Goal: Task Accomplishment & Management: Manage account settings

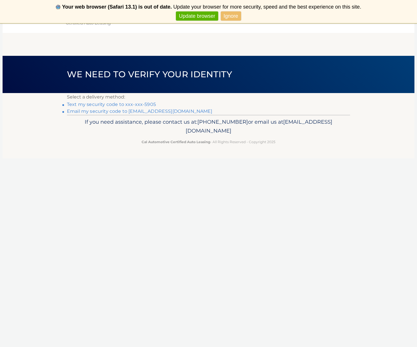
click at [119, 105] on link "Text my security code to xxx-xxx-5905" at bounding box center [111, 104] width 89 height 5
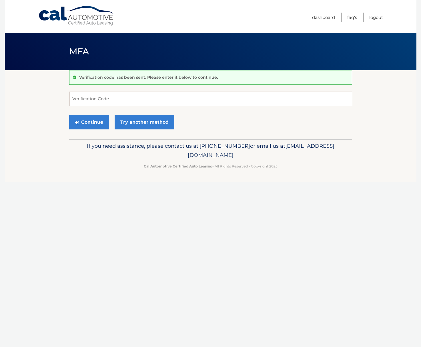
click at [110, 98] on input "Verification Code" at bounding box center [210, 99] width 283 height 14
type input "102805"
click at [89, 122] on button "Continue" at bounding box center [89, 122] width 40 height 14
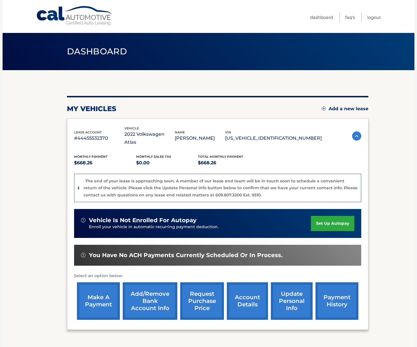
click at [107, 290] on link "make a payment" at bounding box center [98, 300] width 43 height 37
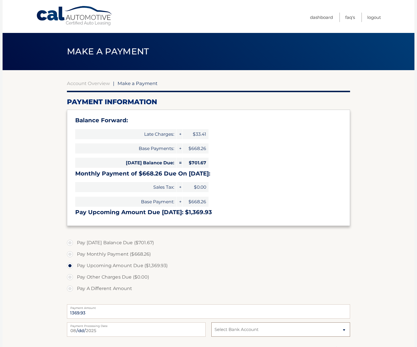
select select "ZjJjZjYyYjctMGZkZi00MzExLWEyZDgtZDliM2Y5NGY5MjE5"
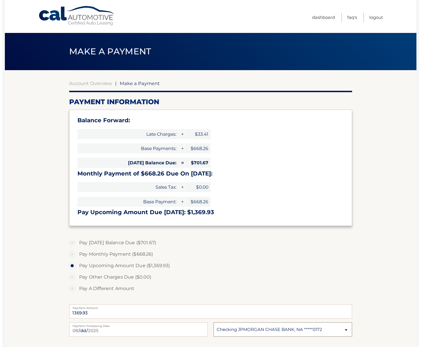
scroll to position [99, 0]
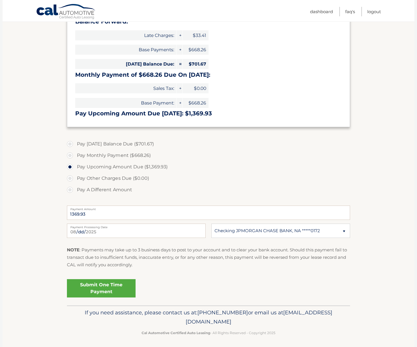
click at [98, 286] on link "Submit One Time Payment" at bounding box center [101, 288] width 69 height 18
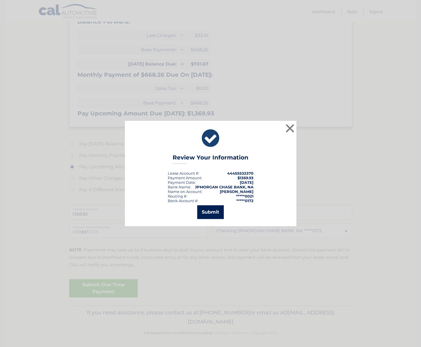
click at [213, 214] on button "Submit" at bounding box center [210, 212] width 27 height 14
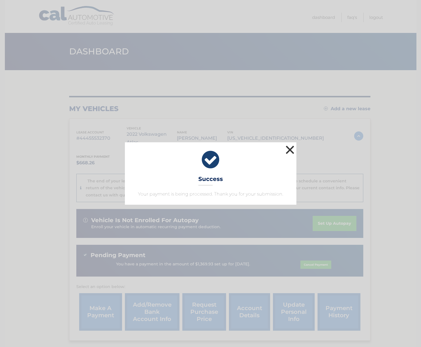
click at [289, 150] on button "×" at bounding box center [290, 149] width 11 height 11
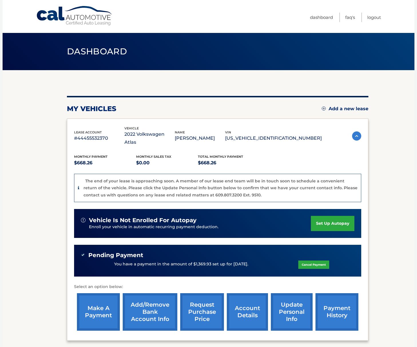
click at [196, 306] on link "request purchase price" at bounding box center [202, 311] width 44 height 37
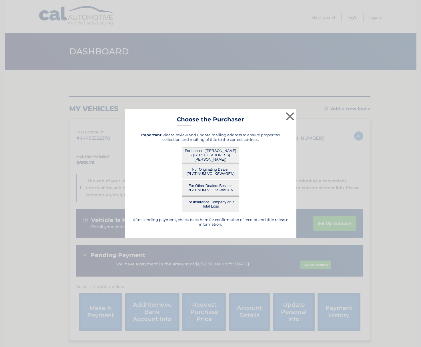
click at [202, 154] on button "For Lessee (HUBERT DZIURAWIEC - 17 Regina Rd, , Morganville, NJ 07751)" at bounding box center [210, 155] width 57 height 16
click at [205, 152] on button "For Lessee (HUBERT DZIURAWIEC - 17 Regina Rd, , Morganville, NJ 07751)" at bounding box center [210, 155] width 57 height 16
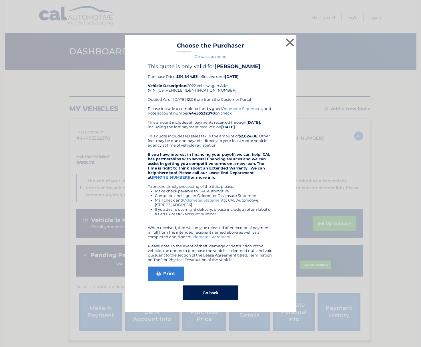
drag, startPoint x: 187, startPoint y: 89, endPoint x: 229, endPoint y: 88, distance: 42.3
click at [229, 88] on div "This quote is only valid for HUBERT DZIURAWIEC Purchase Price: $34,844.83 , eff…" at bounding box center [211, 84] width 126 height 43
copy div "2022 Volkswagen Atlas"
click at [263, 88] on div "This quote is only valid for HUBERT DZIURAWIEC Purchase Price: $34,844.83 , eff…" at bounding box center [211, 84] width 126 height 43
drag, startPoint x: 197, startPoint y: 93, endPoint x: 157, endPoint y: 93, distance: 39.2
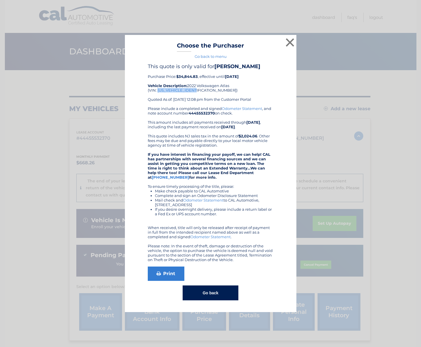
click at [157, 93] on div "This quote is only valid for HUBERT DZIURAWIEC Purchase Price: $34,844.83 , eff…" at bounding box center [211, 84] width 126 height 43
copy div "1V2KR2CA9NC560361"
click at [53, 180] on div "× Choose the Purchaser Go back to menu After sending payment, check back here f…" at bounding box center [210, 173] width 417 height 277
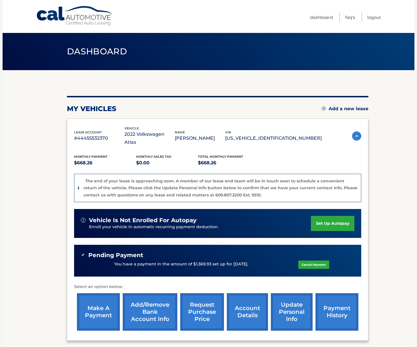
click at [249, 305] on link "account details" at bounding box center [247, 311] width 41 height 37
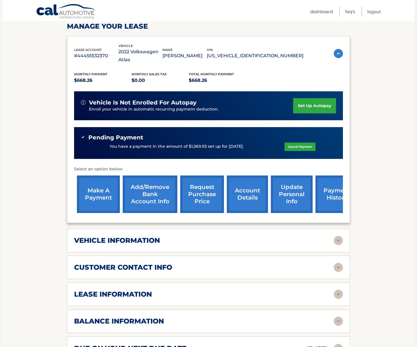
scroll to position [134, 0]
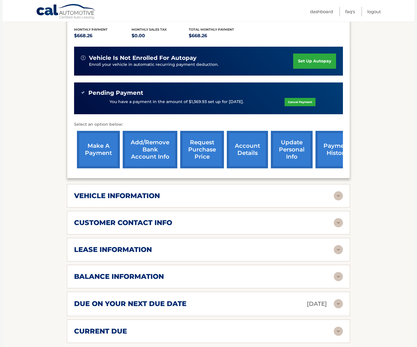
click at [131, 245] on h2 "lease information" at bounding box center [113, 249] width 78 height 9
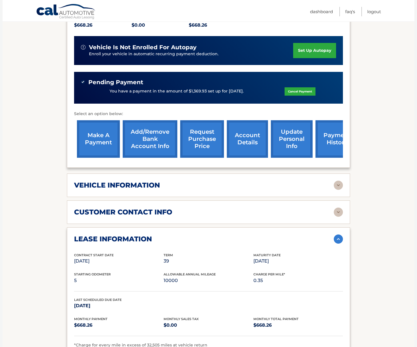
scroll to position [152, 0]
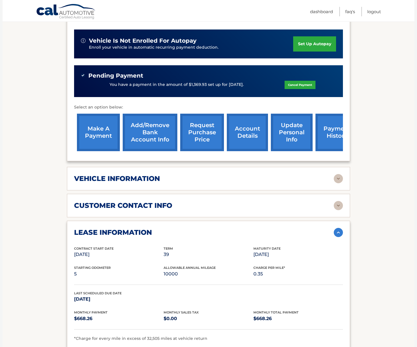
click at [375, 13] on link "Logout" at bounding box center [374, 11] width 14 height 9
